Goal: Information Seeking & Learning: Compare options

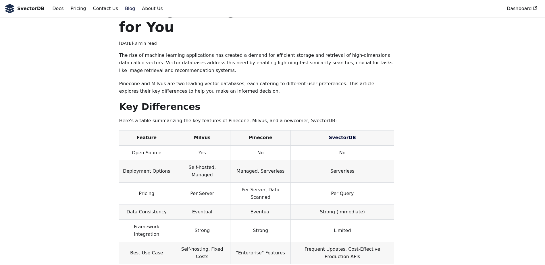
scroll to position [57, 0]
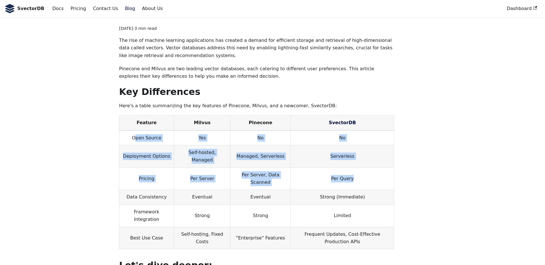
drag, startPoint x: 135, startPoint y: 121, endPoint x: 359, endPoint y: 166, distance: 228.3
click at [359, 166] on tbody "Open Source Yes No No Deployment Options Self-hosted, Managed Managed, Serverle…" at bounding box center [256, 190] width 275 height 119
drag, startPoint x: 359, startPoint y: 166, endPoint x: 356, endPoint y: 176, distance: 10.5
click at [358, 205] on td "Limited" at bounding box center [342, 216] width 103 height 22
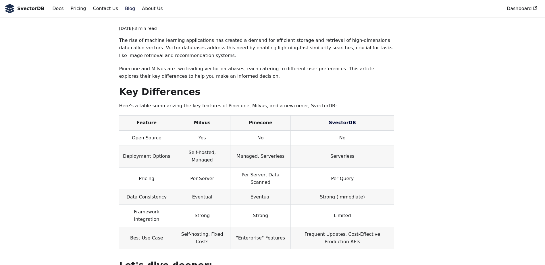
click at [343, 205] on td "Limited" at bounding box center [342, 216] width 103 height 22
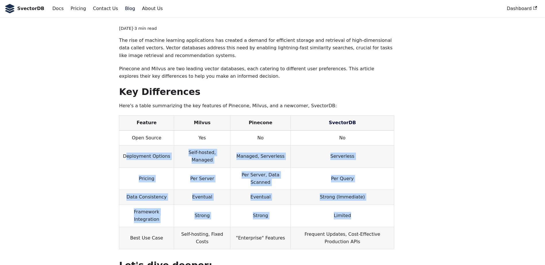
drag, startPoint x: 127, startPoint y: 136, endPoint x: 363, endPoint y: 184, distance: 240.2
click at [363, 184] on tbody "Open Source Yes No No Deployment Options Self-hosted, Managed Managed, Serverle…" at bounding box center [256, 190] width 275 height 119
click at [363, 205] on td "Limited" at bounding box center [342, 216] width 103 height 22
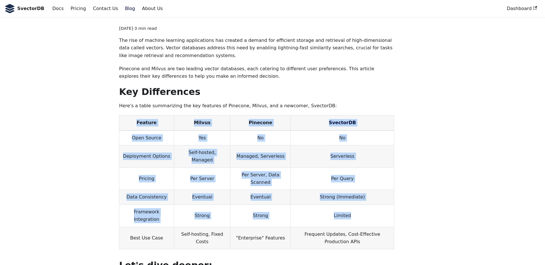
drag, startPoint x: 302, startPoint y: 170, endPoint x: 132, endPoint y: 106, distance: 182.0
click at [132, 115] on table "Feature Milvus Pinecone SvectorDB Open Source Yes No No Deployment Options Self…" at bounding box center [256, 182] width 275 height 134
drag, startPoint x: 132, startPoint y: 106, endPoint x: 195, endPoint y: 125, distance: 65.6
click at [195, 131] on td "Yes" at bounding box center [202, 138] width 56 height 15
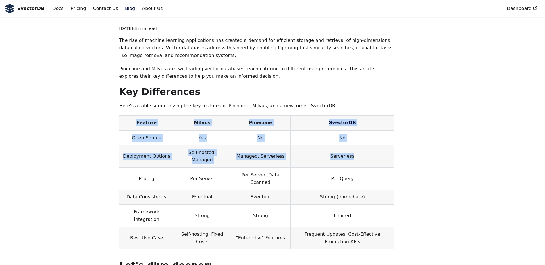
drag, startPoint x: 137, startPoint y: 108, endPoint x: 365, endPoint y: 148, distance: 231.5
click at [365, 148] on table "Feature Milvus Pinecone SvectorDB Open Source Yes No No Deployment Options Self…" at bounding box center [256, 182] width 275 height 134
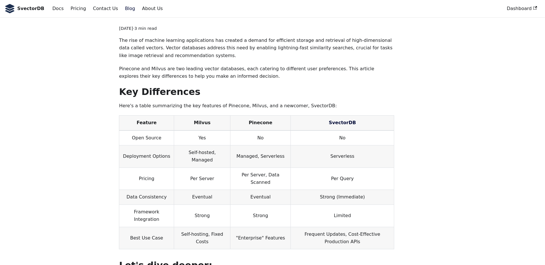
drag, startPoint x: 365, startPoint y: 148, endPoint x: 366, endPoint y: 168, distance: 20.1
click at [366, 190] on td "Strong (Immediate)" at bounding box center [342, 197] width 103 height 15
click at [366, 205] on td "Limited" at bounding box center [342, 216] width 103 height 22
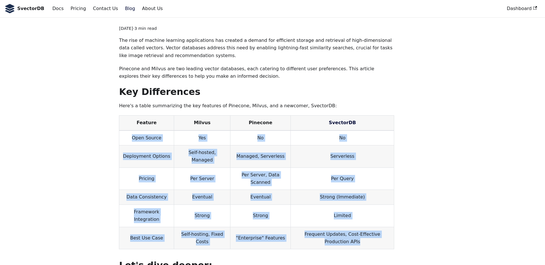
drag, startPoint x: 395, startPoint y: 195, endPoint x: 129, endPoint y: 111, distance: 279.2
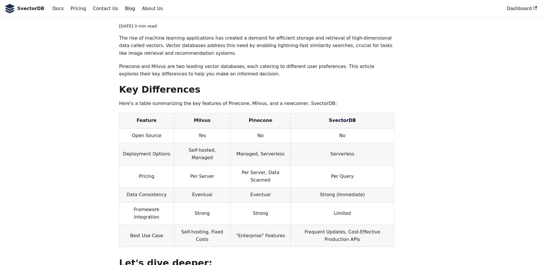
scroll to position [86, 0]
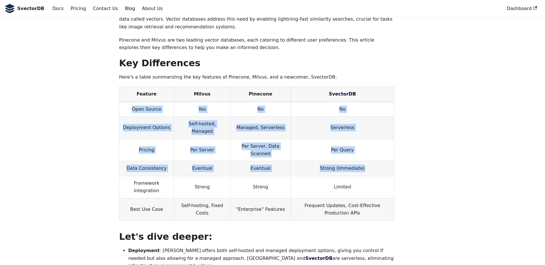
drag, startPoint x: 131, startPoint y: 92, endPoint x: 375, endPoint y: 140, distance: 248.6
click at [375, 140] on tbody "Open Source Yes No No Deployment Options Self-hosted, Managed Managed, Serverle…" at bounding box center [256, 161] width 275 height 119
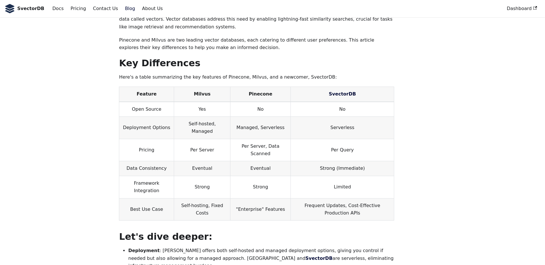
drag, startPoint x: 375, startPoint y: 140, endPoint x: 378, endPoint y: 163, distance: 22.7
click at [378, 198] on td "Frequent Updates, Cost-Effective Production APIs" at bounding box center [342, 209] width 103 height 22
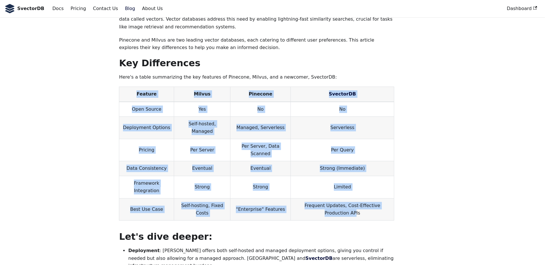
drag, startPoint x: 387, startPoint y: 165, endPoint x: 130, endPoint y: 78, distance: 272.5
click at [130, 87] on table "Feature Milvus Pinecone SvectorDB Open Source Yes No No Deployment Options Self…" at bounding box center [256, 154] width 275 height 134
drag, startPoint x: 130, startPoint y: 78, endPoint x: 168, endPoint y: 92, distance: 41.6
click at [168, 102] on td "Open Source" at bounding box center [146, 109] width 55 height 15
drag, startPoint x: 139, startPoint y: 78, endPoint x: 393, endPoint y: 168, distance: 269.6
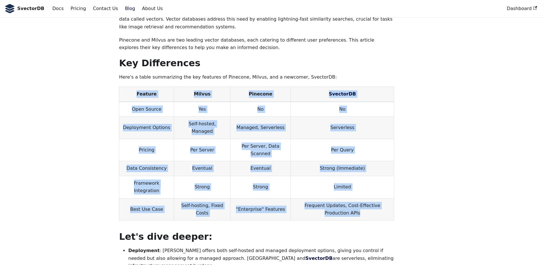
click at [393, 168] on table "Feature Milvus Pinecone SvectorDB Open Source Yes No No Deployment Options Self…" at bounding box center [256, 154] width 275 height 134
drag, startPoint x: 393, startPoint y: 168, endPoint x: 323, endPoint y: 175, distance: 70.7
click at [328, 175] on p "Feature Milvus Pinecone SvectorDB Open Source Yes No No Deployment Options Self…" at bounding box center [256, 156] width 275 height 139
drag, startPoint x: 131, startPoint y: 91, endPoint x: 374, endPoint y: 164, distance: 254.0
click at [374, 164] on tbody "Open Source Yes No No Deployment Options Self-hosted, Managed Managed, Serverle…" at bounding box center [256, 161] width 275 height 119
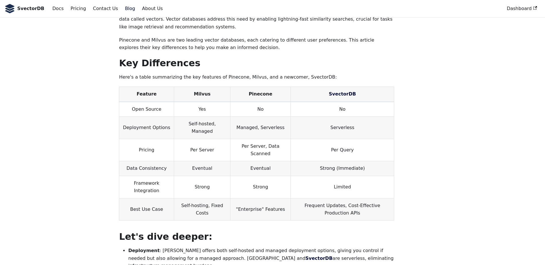
drag, startPoint x: 374, startPoint y: 164, endPoint x: 375, endPoint y: 168, distance: 4.3
click at [375, 198] on td "Frequent Updates, Cost-Effective Production APIs" at bounding box center [342, 209] width 103 height 22
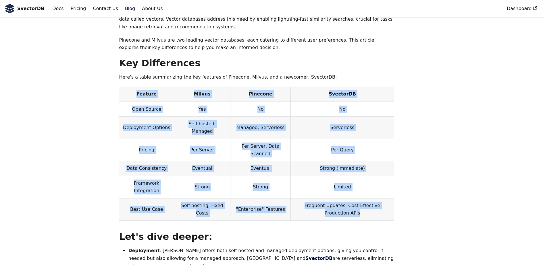
drag, startPoint x: 392, startPoint y: 166, endPoint x: 131, endPoint y: 77, distance: 275.7
click at [131, 87] on table "Feature Milvus Pinecone SvectorDB Open Source Yes No No Deployment Options Self…" at bounding box center [256, 154] width 275 height 134
drag, startPoint x: 131, startPoint y: 77, endPoint x: 179, endPoint y: 108, distance: 56.7
click at [179, 117] on td "Self-hosted, Managed" at bounding box center [202, 128] width 56 height 22
drag, startPoint x: 138, startPoint y: 77, endPoint x: 402, endPoint y: 171, distance: 280.2
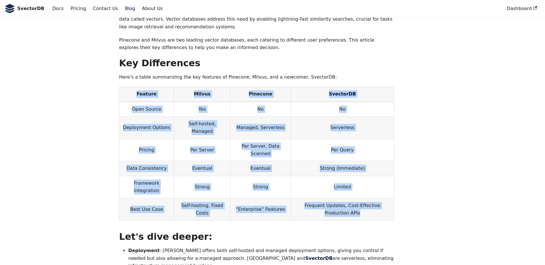
click at [258, 173] on p "Feature Milvus Pinecone SvectorDB Open Source Yes No No Deployment Options Self…" at bounding box center [256, 156] width 275 height 139
drag, startPoint x: 391, startPoint y: 167, endPoint x: 129, endPoint y: 80, distance: 276.0
click at [129, 87] on table "Feature Milvus Pinecone SvectorDB Open Source Yes No No Deployment Options Self…" at bounding box center [256, 154] width 275 height 134
drag, startPoint x: 129, startPoint y: 80, endPoint x: 180, endPoint y: 106, distance: 56.9
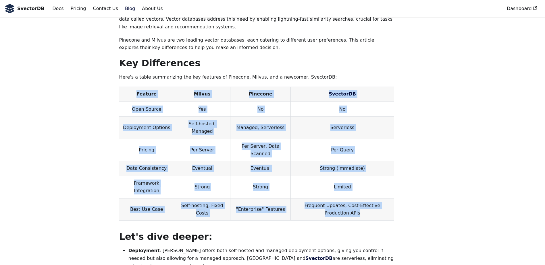
click at [180, 117] on td "Self-hosted, Managed" at bounding box center [202, 128] width 56 height 22
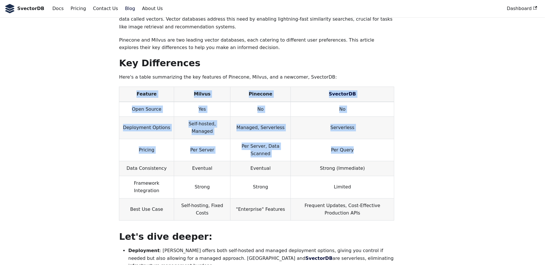
drag, startPoint x: 138, startPoint y: 77, endPoint x: 368, endPoint y: 126, distance: 235.2
click at [368, 126] on table "Feature Milvus Pinecone SvectorDB Open Source Yes No No Deployment Options Self…" at bounding box center [256, 154] width 275 height 134
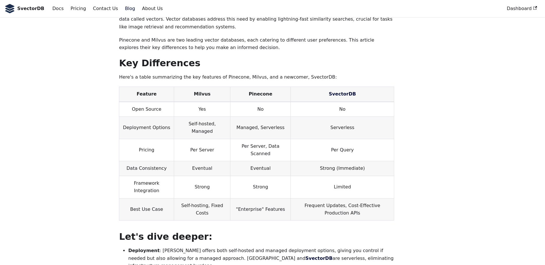
drag, startPoint x: 368, startPoint y: 126, endPoint x: 366, endPoint y: 158, distance: 32.5
click at [366, 198] on td "Frequent Updates, Cost-Effective Production APIs" at bounding box center [342, 209] width 103 height 22
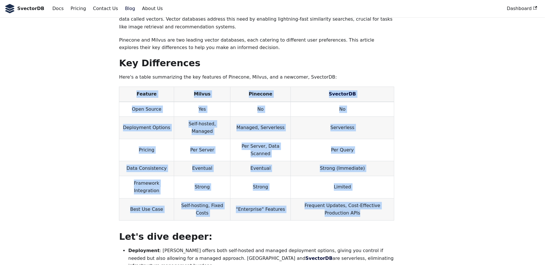
drag, startPoint x: 393, startPoint y: 167, endPoint x: 134, endPoint y: 74, distance: 275.3
click at [134, 87] on table "Feature Milvus Pinecone SvectorDB Open Source Yes No No Deployment Options Self…" at bounding box center [256, 154] width 275 height 134
click at [134, 87] on th "Feature" at bounding box center [146, 94] width 55 height 15
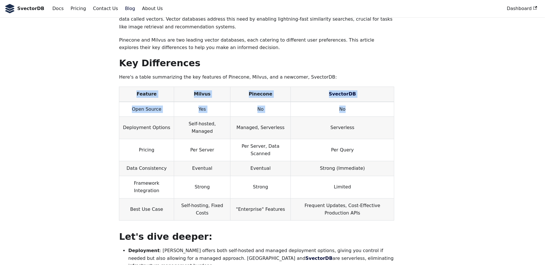
drag, startPoint x: 138, startPoint y: 77, endPoint x: 353, endPoint y: 111, distance: 218.3
click at [353, 111] on table "Feature Milvus Pinecone SvectorDB Open Source Yes No No Deployment Options Self…" at bounding box center [256, 154] width 275 height 134
click at [385, 198] on td "Frequent Updates, Cost-Effective Production APIs" at bounding box center [342, 209] width 103 height 22
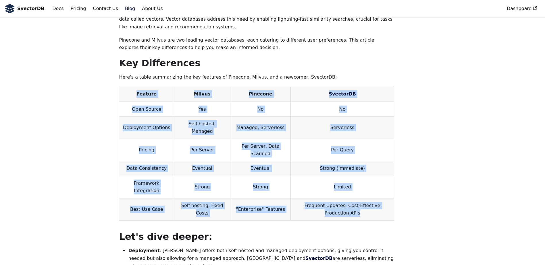
drag, startPoint x: 389, startPoint y: 167, endPoint x: 125, endPoint y: 78, distance: 278.4
click at [125, 87] on table "Feature Milvus Pinecone SvectorDB Open Source Yes No No Deployment Options Self…" at bounding box center [256, 154] width 275 height 134
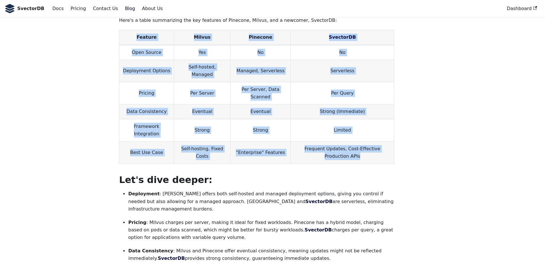
scroll to position [144, 0]
